Goal: Task Accomplishment & Management: Understand process/instructions

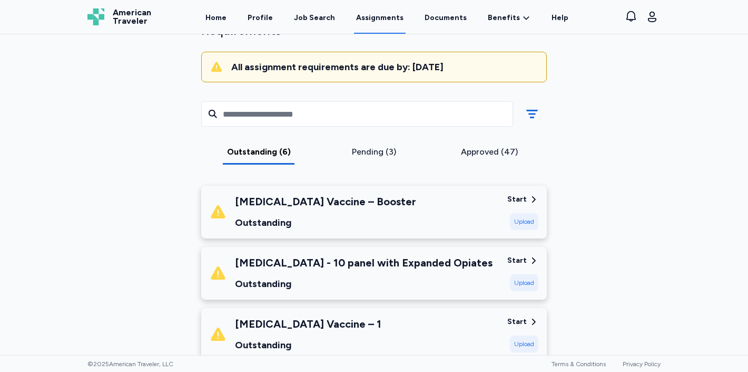
scroll to position [75, 0]
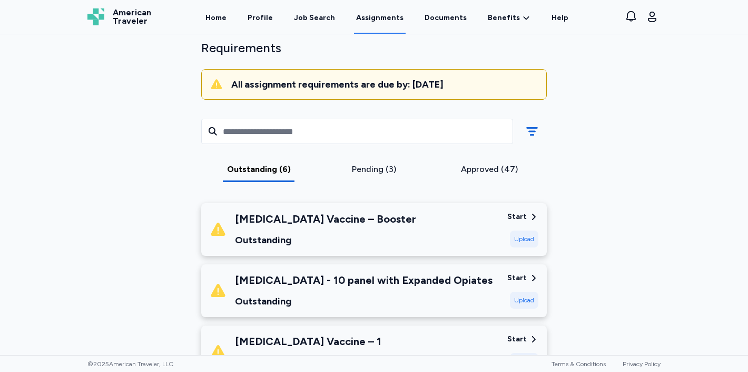
click at [377, 170] on div "Pending (3)" at bounding box center [374, 169] width 107 height 13
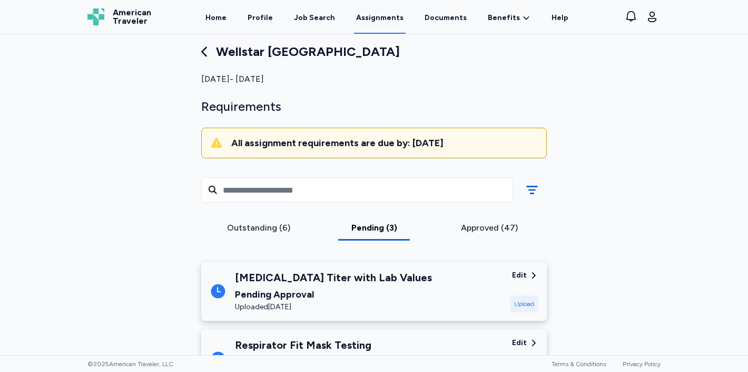
scroll to position [0, 0]
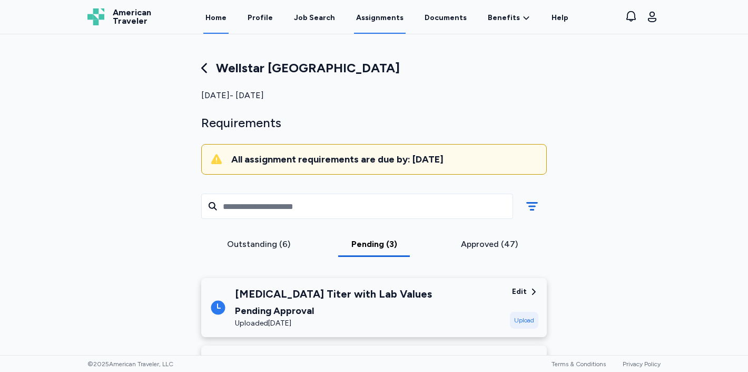
click at [229, 20] on link "Home" at bounding box center [215, 17] width 25 height 33
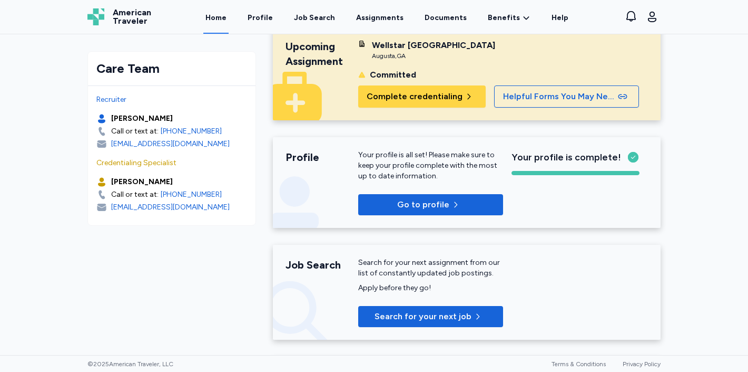
scroll to position [24, 0]
click at [385, 25] on link "Assignments" at bounding box center [380, 17] width 52 height 33
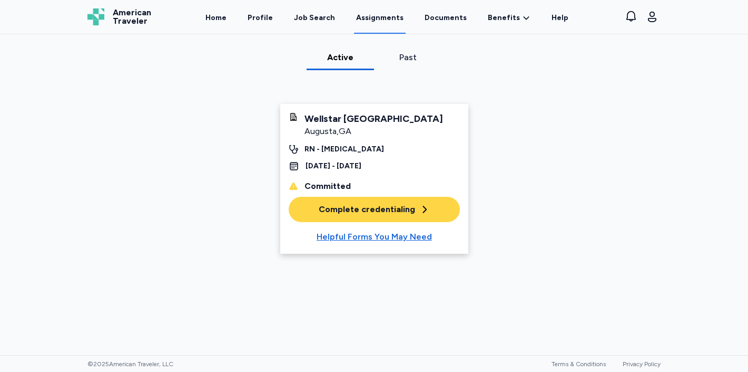
click at [398, 216] on div "Complete credentialing" at bounding box center [374, 209] width 111 height 13
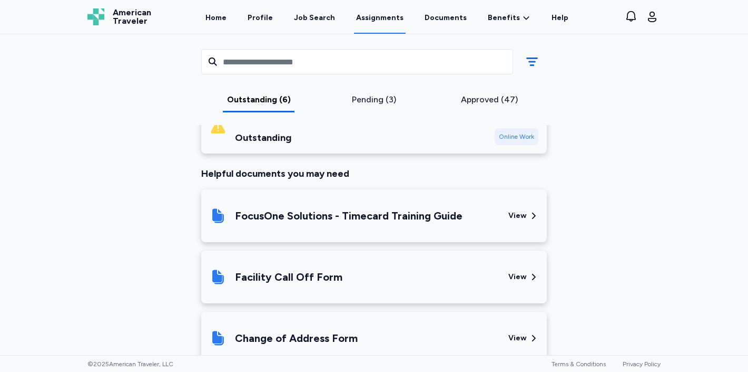
scroll to position [486, 0]
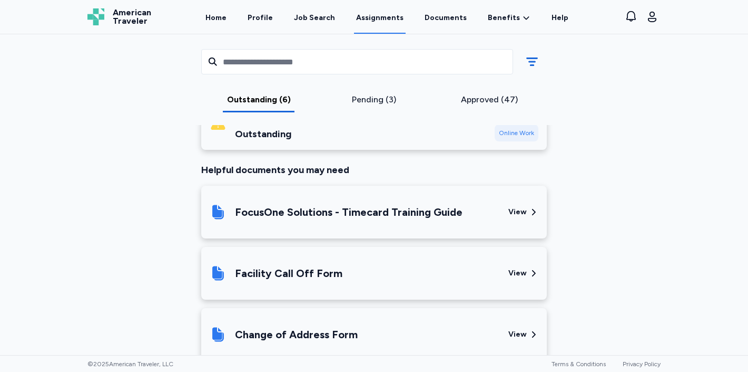
click at [438, 211] on div "FocusOne Solutions - Timecard Training Guide" at bounding box center [349, 212] width 228 height 15
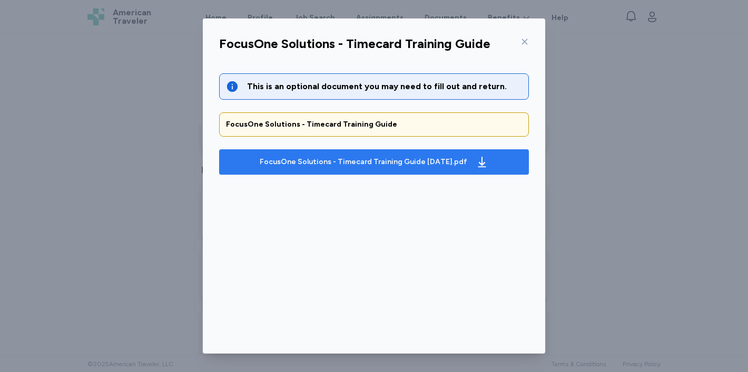
click at [455, 163] on div "FocusOne Solutions - Timecard Training Guide [DATE].pdf" at bounding box center [364, 162] width 208 height 11
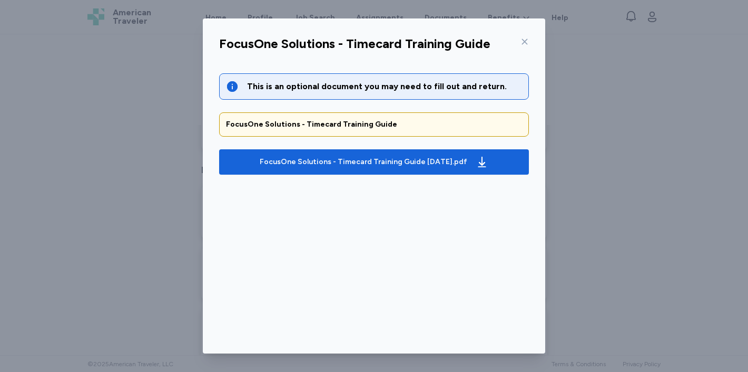
click at [156, 206] on div "FocusOne Solutions - Timecard Training Guide This is an optional document you m…" at bounding box center [374, 186] width 748 height 372
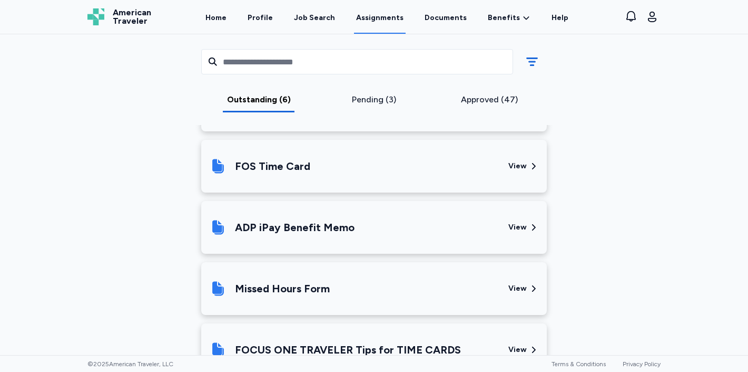
scroll to position [823, 0]
